Goal: Information Seeking & Learning: Learn about a topic

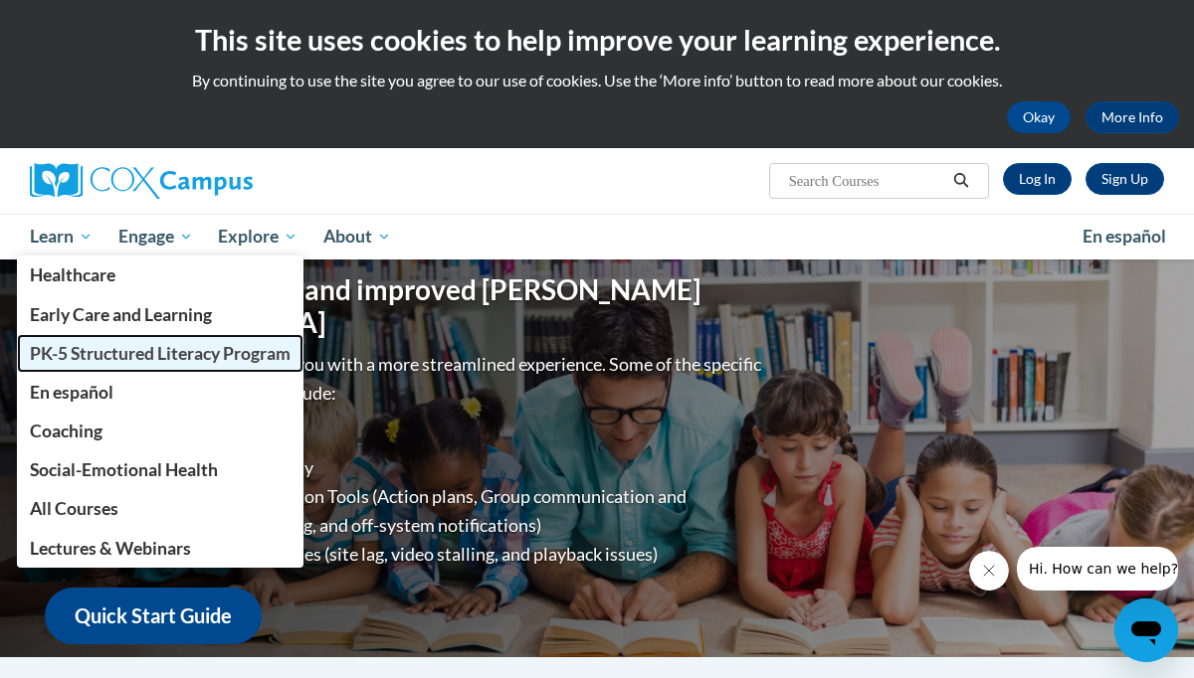
click at [71, 356] on span "PK-5 Structured Literacy Program" at bounding box center [160, 353] width 261 height 21
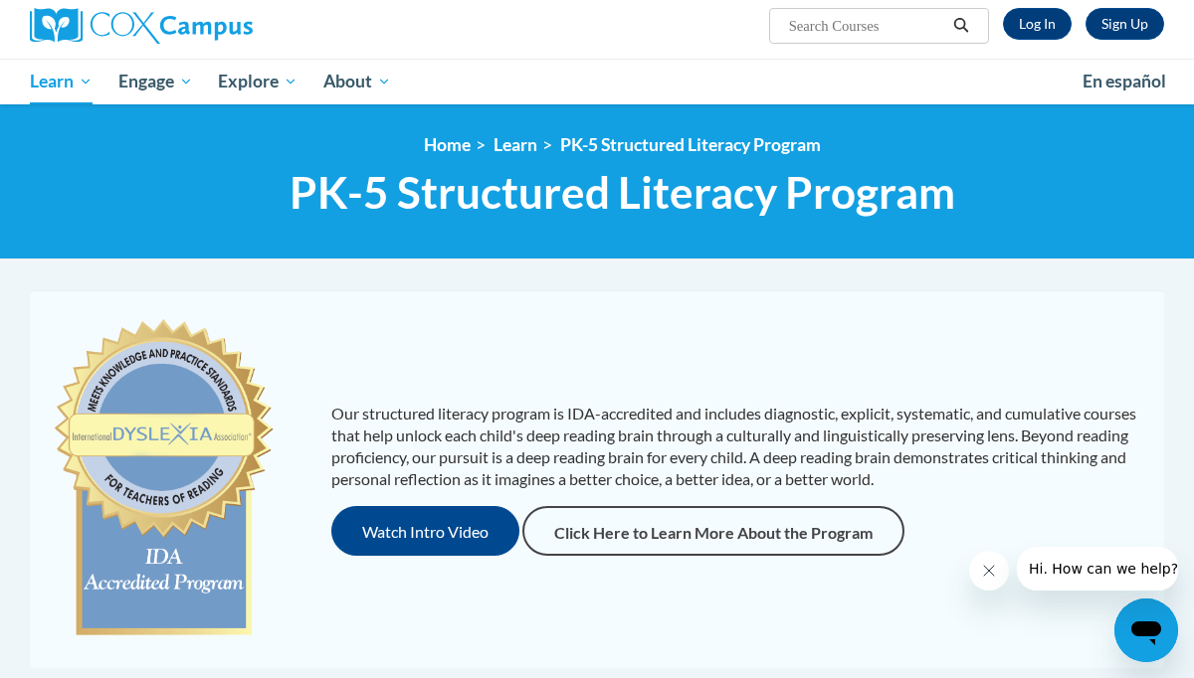
scroll to position [165, 0]
